Goal: Task Accomplishment & Management: Use online tool/utility

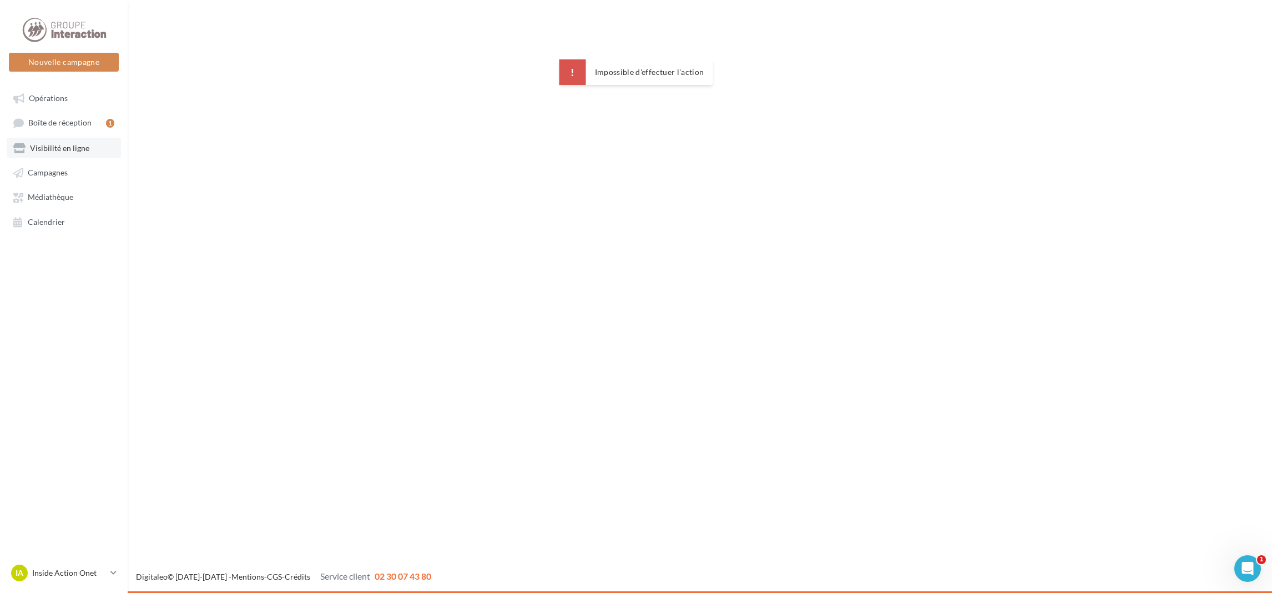
click at [57, 148] on span "Visibilité en ligne" at bounding box center [59, 147] width 59 height 9
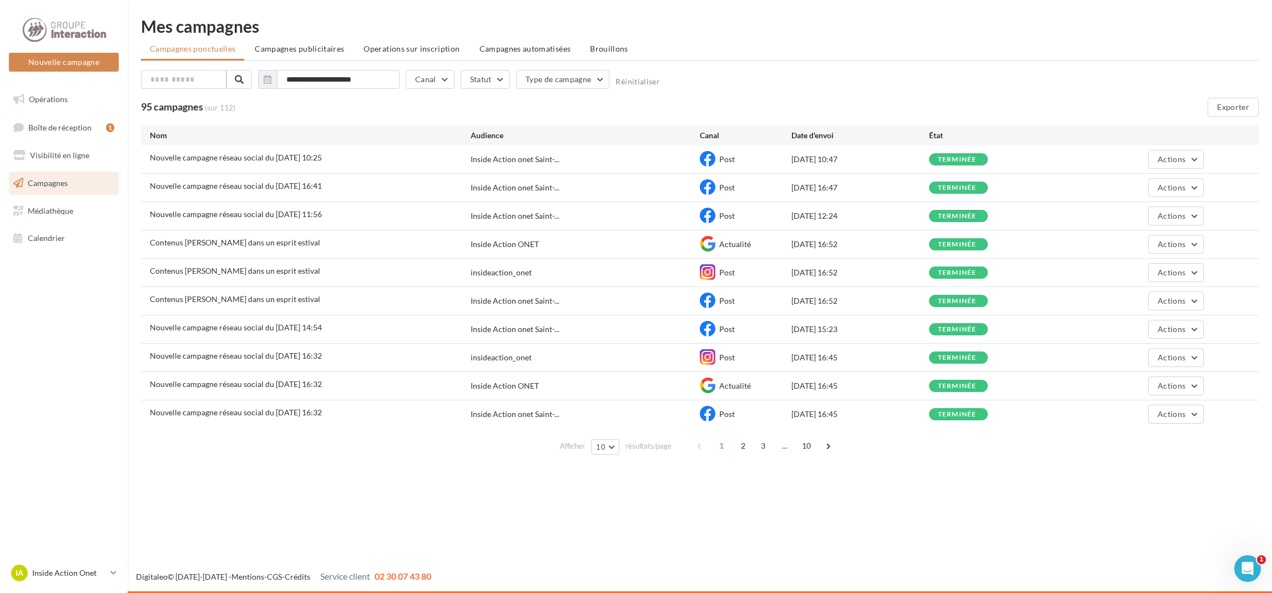
click at [518, 380] on div "Nouvelle campagne réseau social du 19-06-2025 16:32 Inside Action ONET Actualit…" at bounding box center [700, 386] width 1118 height 28
click at [364, 389] on div "Nouvelle campagne réseau social du 19-06-2025 16:32" at bounding box center [310, 386] width 321 height 14
click at [1186, 387] on button "Actions" at bounding box center [1176, 385] width 56 height 19
click at [1251, 390] on div "Nouvelle campagne réseau social du 19-06-2025 16:32 Inside Action ONET Actualit…" at bounding box center [700, 386] width 1118 height 28
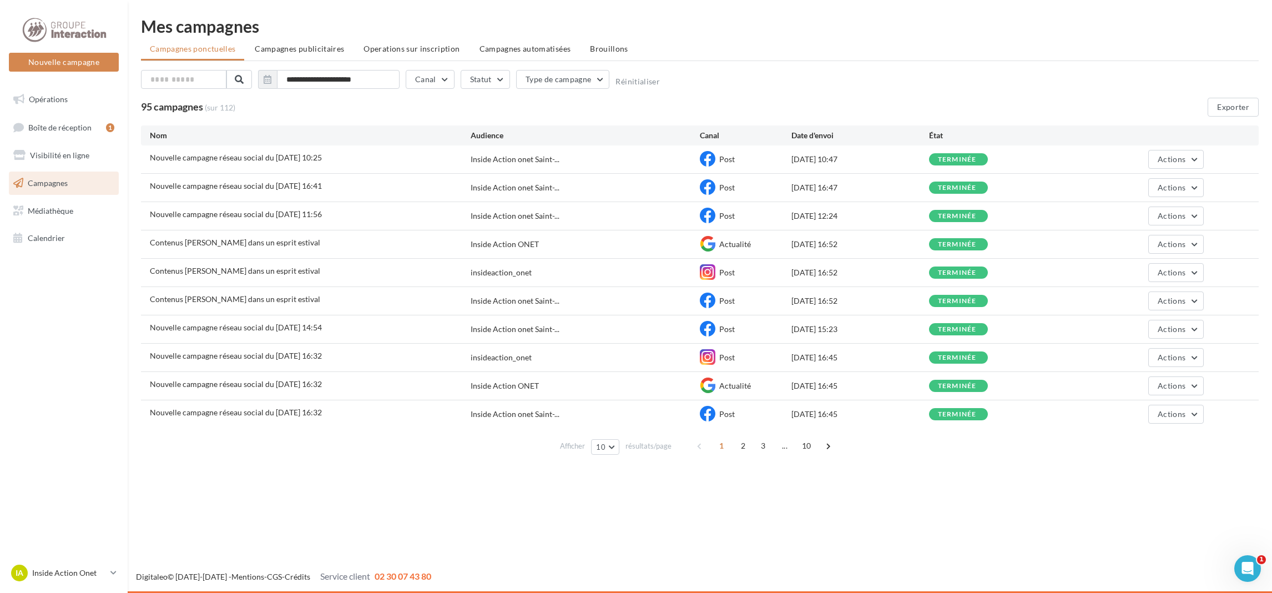
click at [1234, 390] on div "Nouvelle campagne réseau social du 19-06-2025 16:32 Inside Action ONET Actualit…" at bounding box center [700, 386] width 1118 height 28
drag, startPoint x: 1234, startPoint y: 390, endPoint x: 1182, endPoint y: 385, distance: 52.4
click at [1182, 385] on span "Actions" at bounding box center [1172, 385] width 28 height 9
click at [1157, 410] on button "Voir les résultats" at bounding box center [1148, 411] width 111 height 29
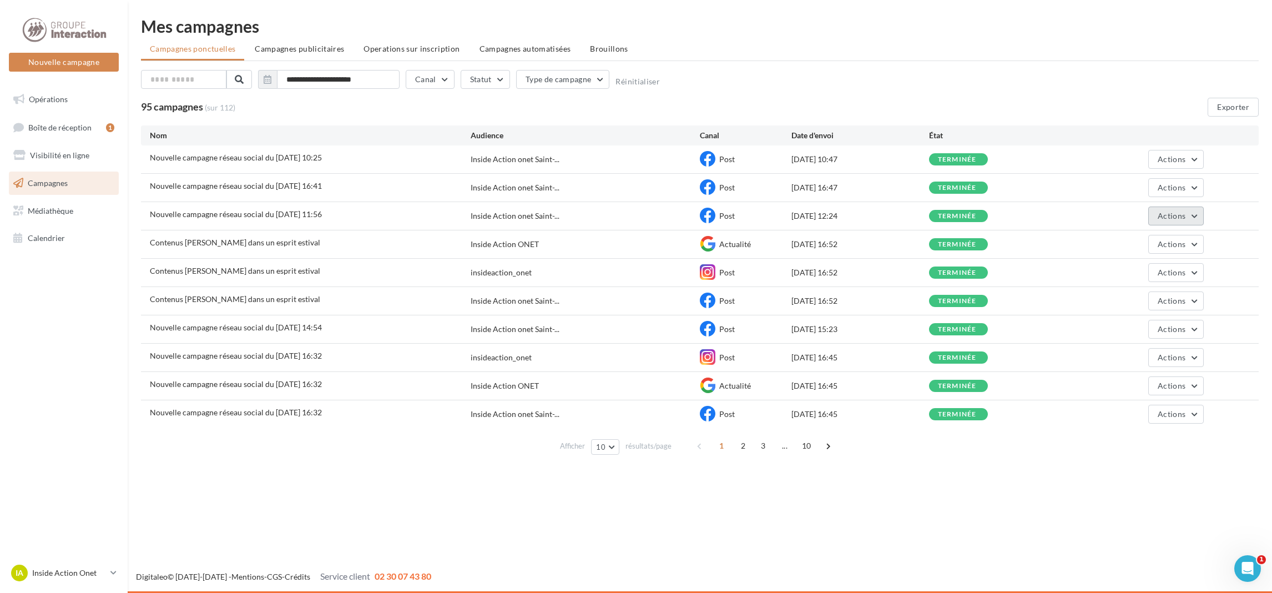
click at [1176, 217] on span "Actions" at bounding box center [1172, 215] width 28 height 9
click at [1138, 238] on button "Voir les résultats" at bounding box center [1148, 242] width 111 height 29
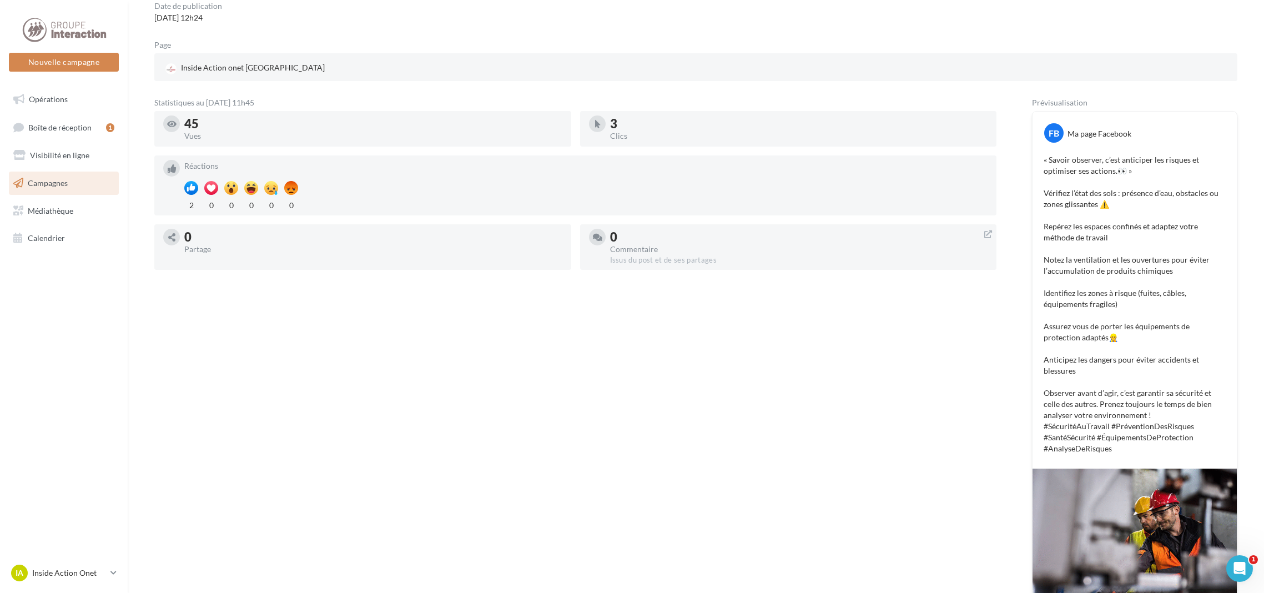
scroll to position [27, 0]
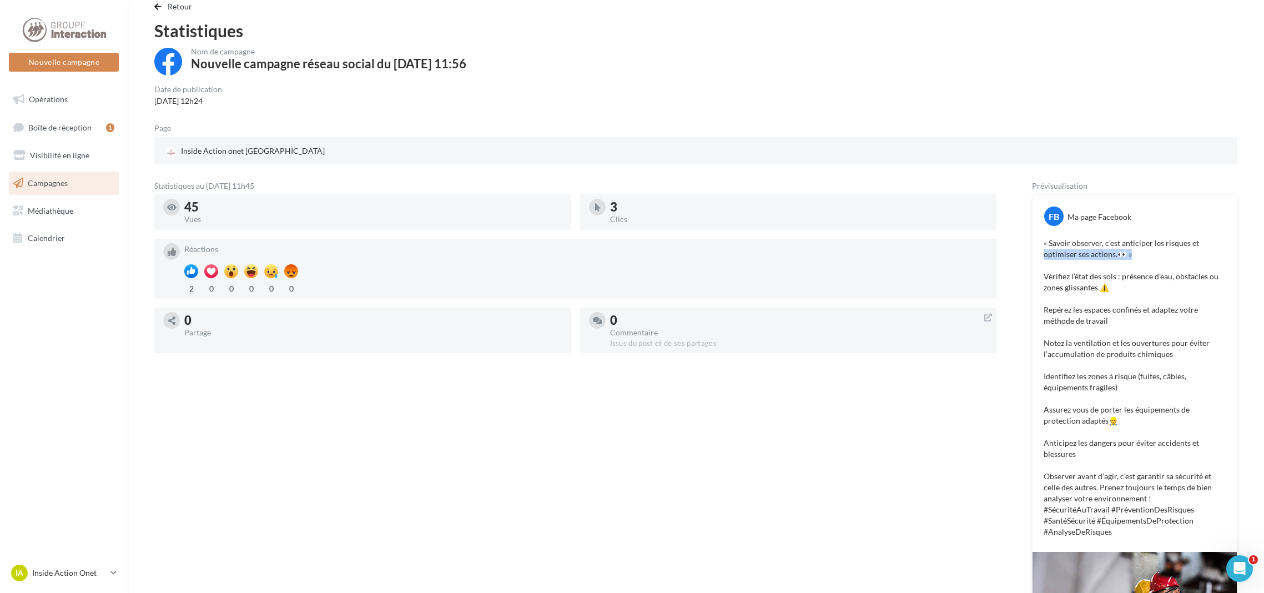
drag, startPoint x: 1138, startPoint y: 252, endPoint x: 1024, endPoint y: 249, distance: 113.8
click at [1024, 249] on div "Statistiques au 26 août 2025 - 11h45 45 Vues 3 Clics Réactions 2 0 0 0 0 0 0 Pa…" at bounding box center [695, 442] width 1083 height 521
drag, startPoint x: 1024, startPoint y: 249, endPoint x: 1134, endPoint y: 253, distance: 110.5
click at [1134, 253] on p "« Savoir observer, c’est anticiper les risques et optimiser ses actions.👀 » Vér…" at bounding box center [1134, 388] width 182 height 300
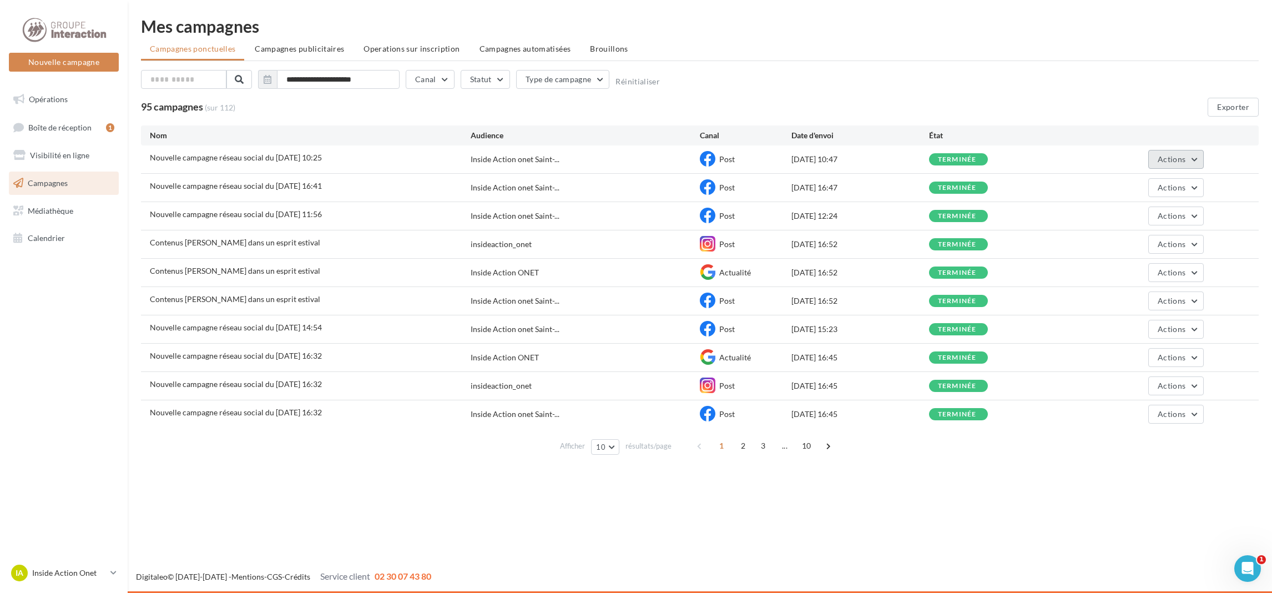
click at [1191, 162] on button "Actions" at bounding box center [1176, 159] width 56 height 19
click at [1025, 233] on div "Contenus Merciii dans un esprit estival insideaction_onet Post 11/07/2025 16:52…" at bounding box center [700, 244] width 1118 height 28
click at [1201, 213] on button "Actions" at bounding box center [1176, 215] width 56 height 19
click at [1149, 240] on button "Voir les résultats" at bounding box center [1148, 242] width 111 height 29
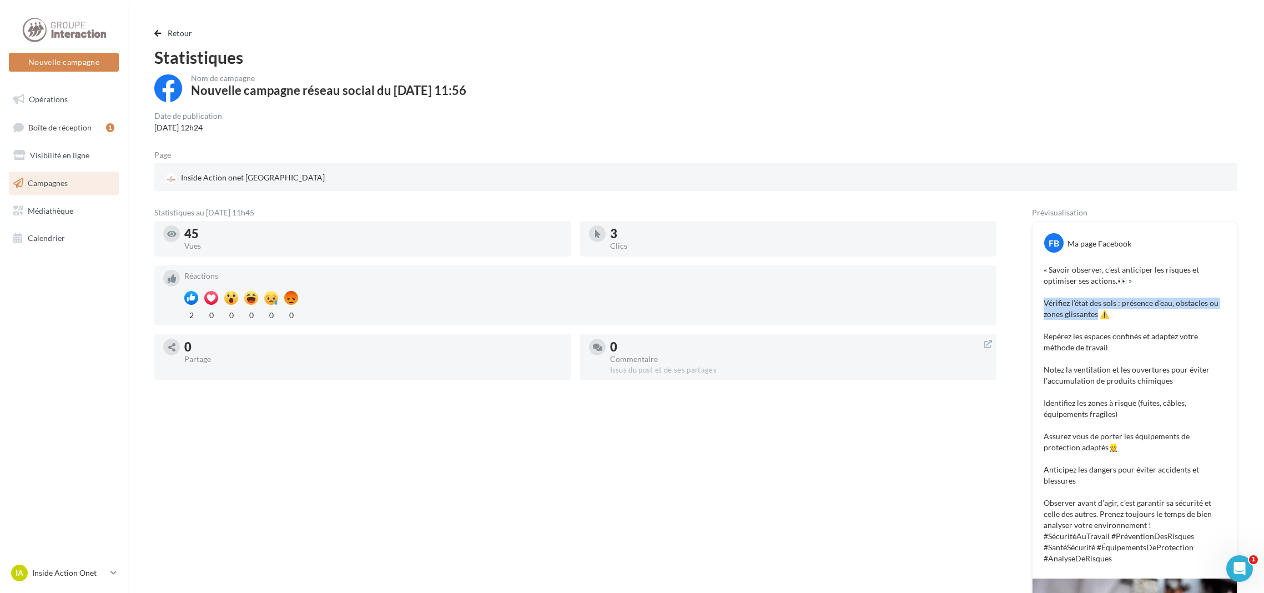
drag, startPoint x: 1097, startPoint y: 313, endPoint x: 1042, endPoint y: 302, distance: 56.1
click at [1042, 302] on div "« Savoir observer, c’est anticiper les risques et optimiser ses actions.👀 » Vér…" at bounding box center [1134, 413] width 199 height 305
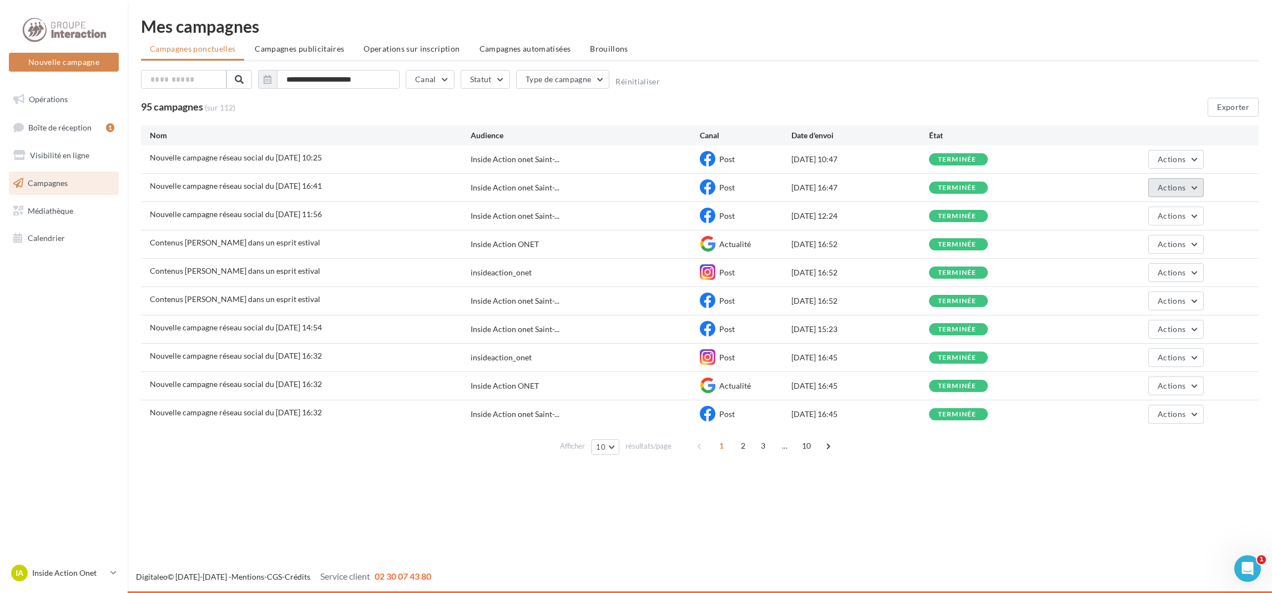
click at [1182, 190] on span "Actions" at bounding box center [1172, 187] width 28 height 9
click at [1139, 216] on button "Voir les résultats" at bounding box center [1148, 213] width 111 height 29
click at [1171, 220] on span "Actions" at bounding box center [1172, 215] width 28 height 9
